Goal: Information Seeking & Learning: Find specific fact

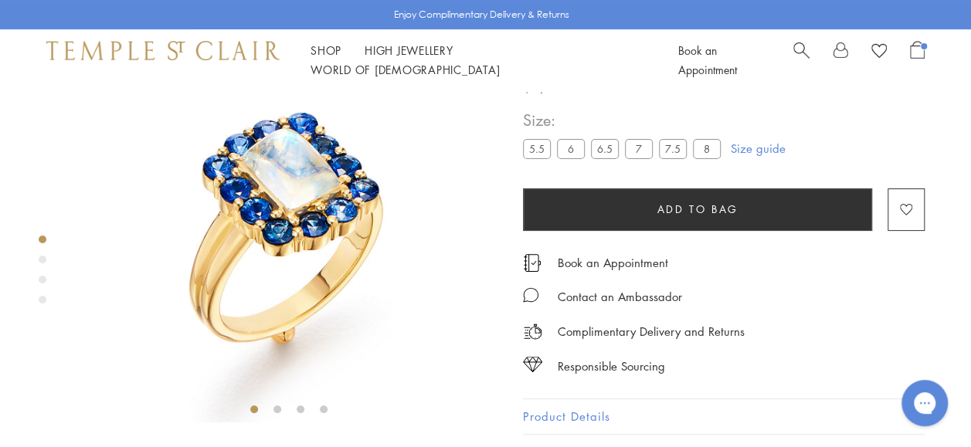
click at [803, 57] on span "Search" at bounding box center [802, 49] width 16 height 16
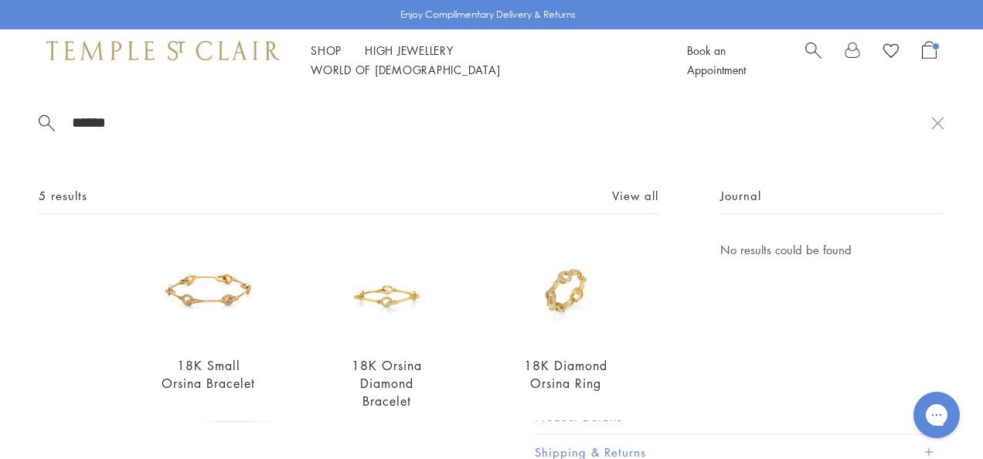
type input "******"
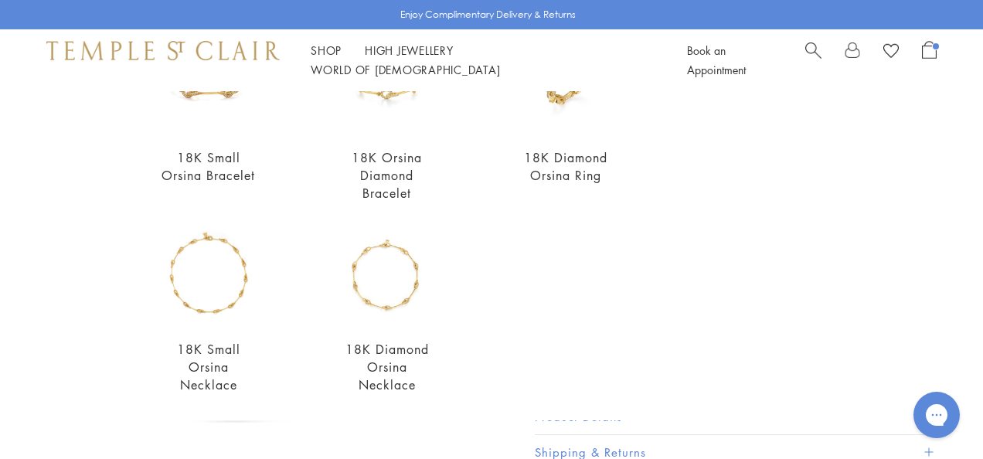
scroll to position [209, 0]
click at [219, 294] on img at bounding box center [208, 273] width 101 height 101
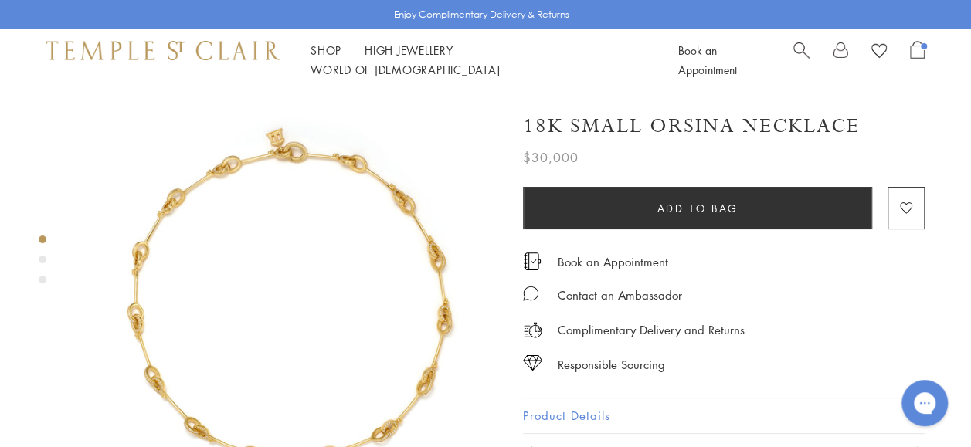
click at [272, 358] on img at bounding box center [288, 302] width 423 height 423
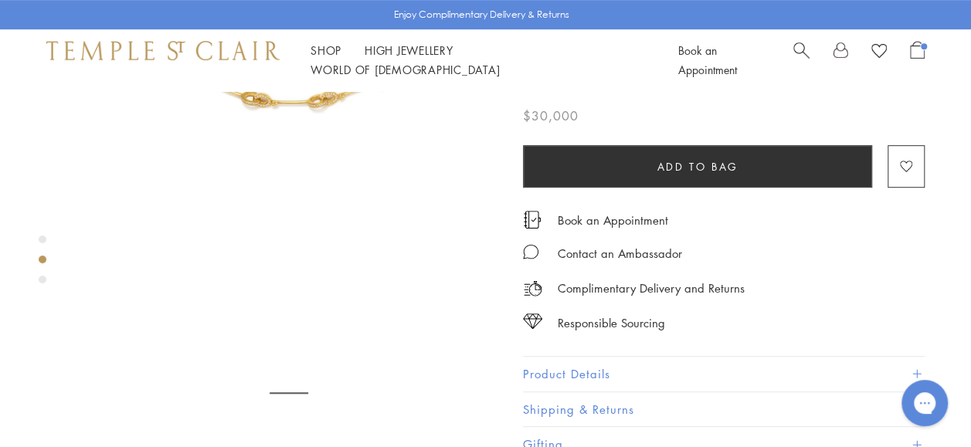
scroll to position [359, 0]
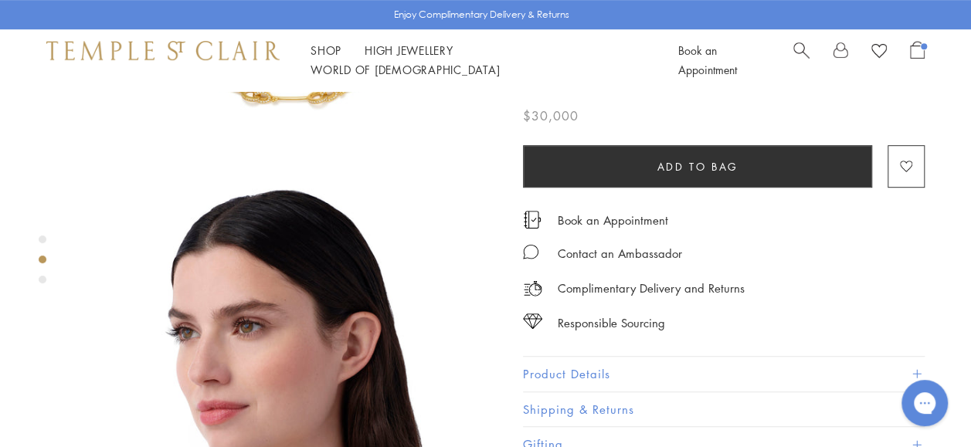
click at [913, 366] on button "Product Details" at bounding box center [724, 374] width 402 height 35
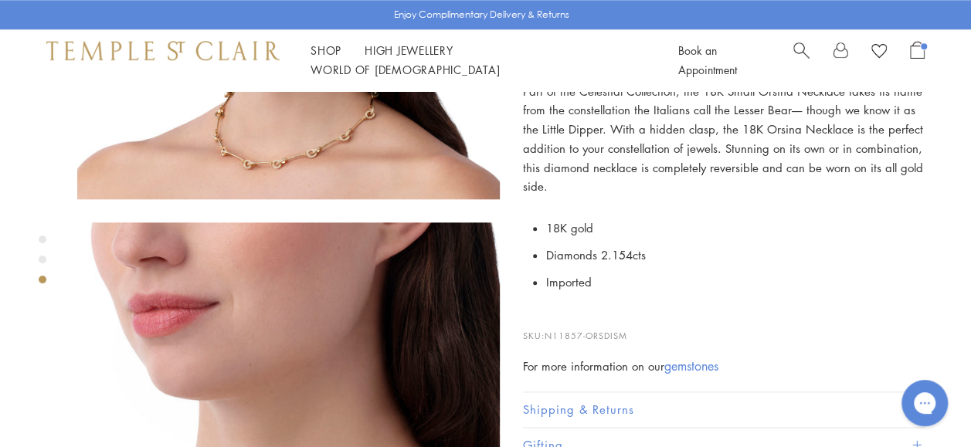
scroll to position [764, 0]
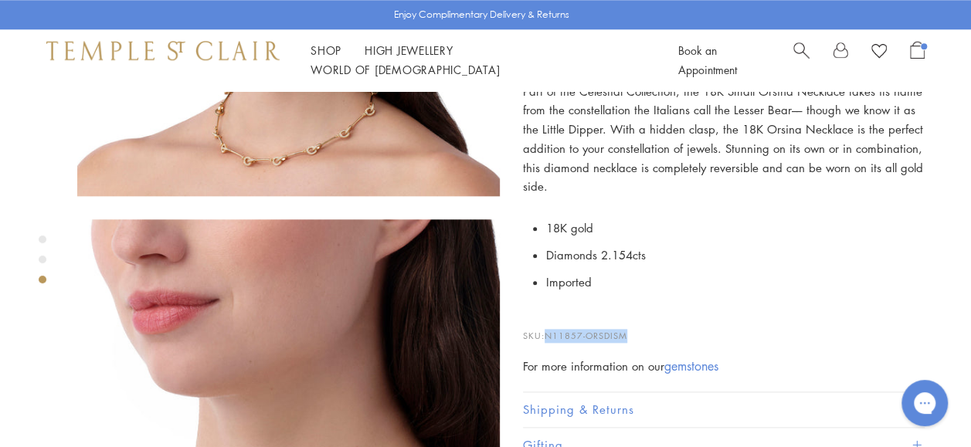
drag, startPoint x: 628, startPoint y: 332, endPoint x: 548, endPoint y: 332, distance: 80.4
click at [548, 332] on span "N11857-ORSDISM" at bounding box center [586, 336] width 83 height 12
drag, startPoint x: 548, startPoint y: 332, endPoint x: 573, endPoint y: 334, distance: 25.6
copy span "N11857-ORSDISM"
